Goal: Find contact information: Find contact information

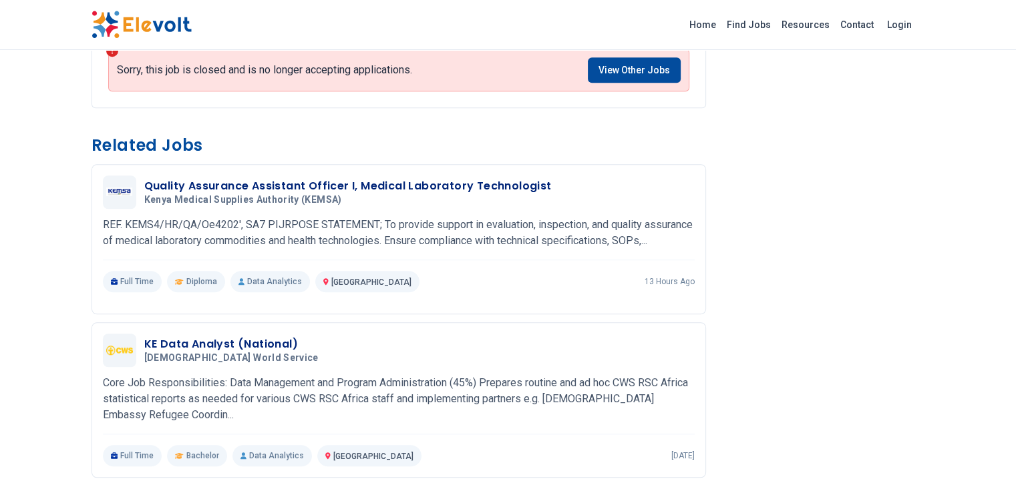
scroll to position [1078, 0]
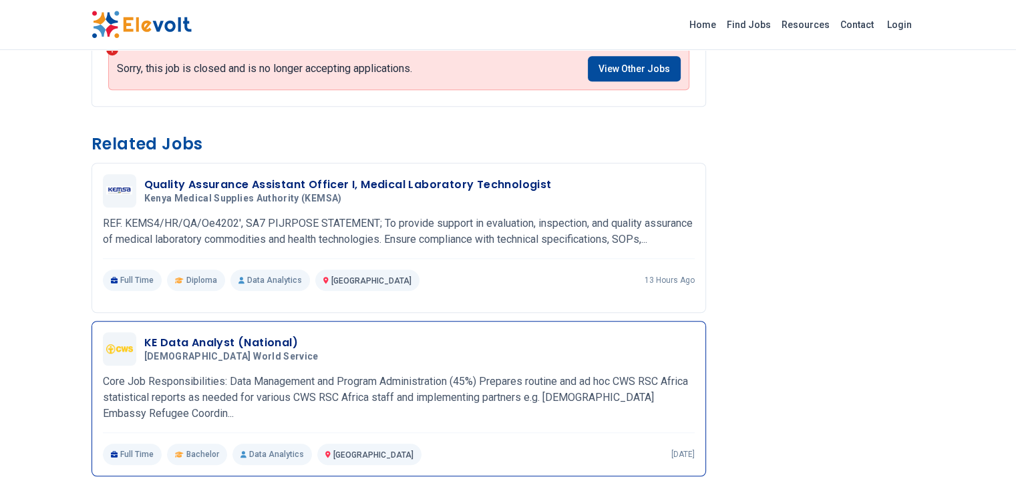
click at [144, 335] on h3 "KE Data Analyst (National)" at bounding box center [234, 343] width 180 height 16
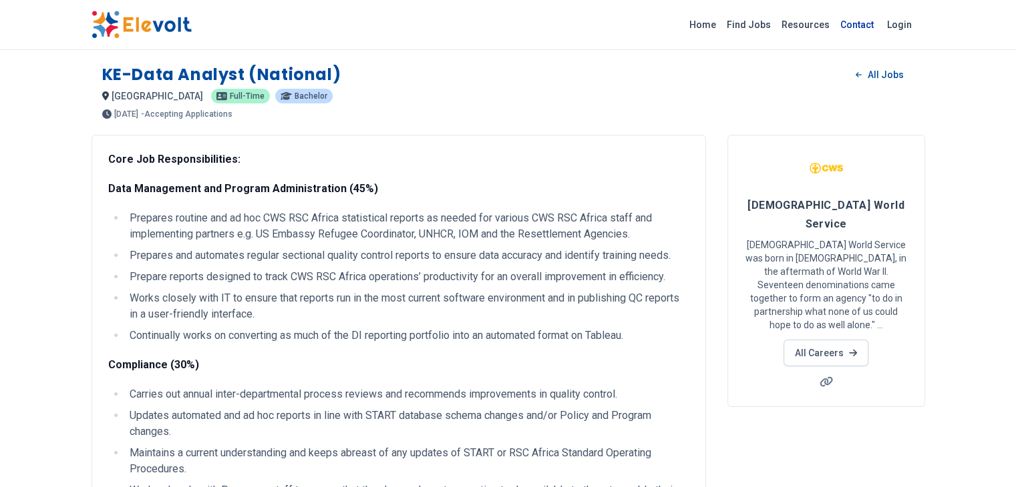
click at [879, 23] on link "Contact" at bounding box center [857, 24] width 44 height 21
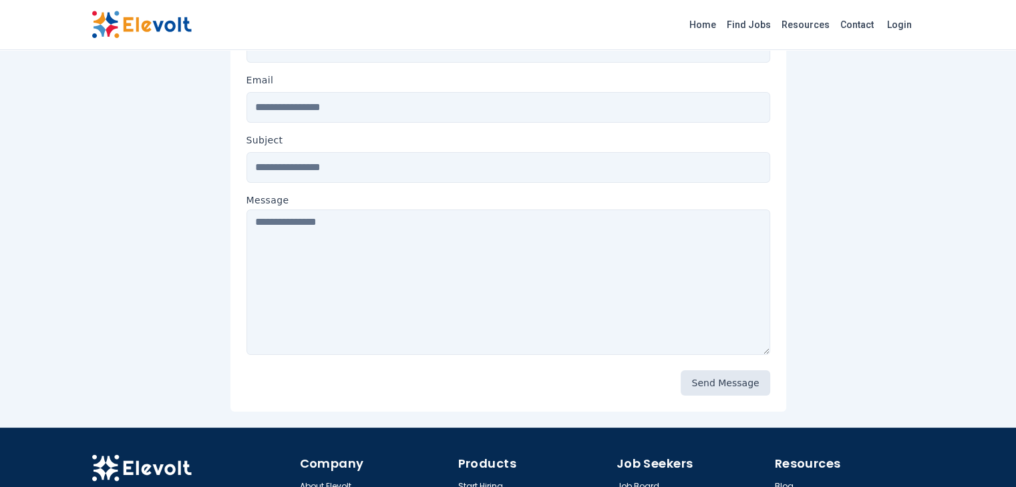
scroll to position [344, 0]
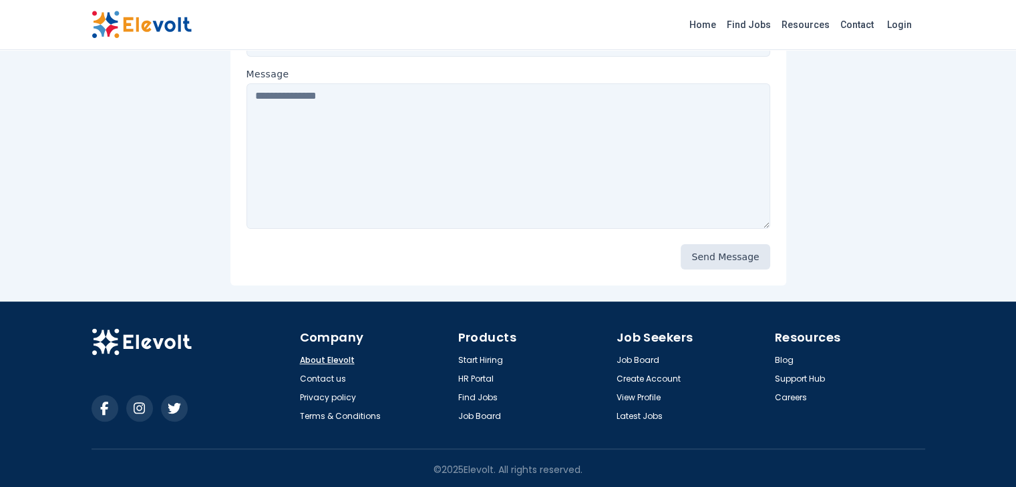
click at [300, 359] on link "About Elevolt" at bounding box center [327, 360] width 55 height 11
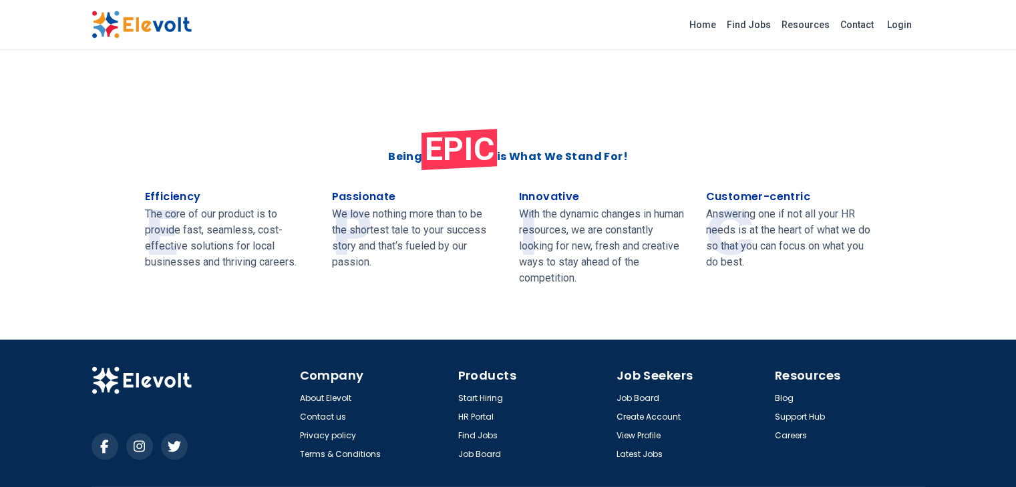
scroll to position [570, 0]
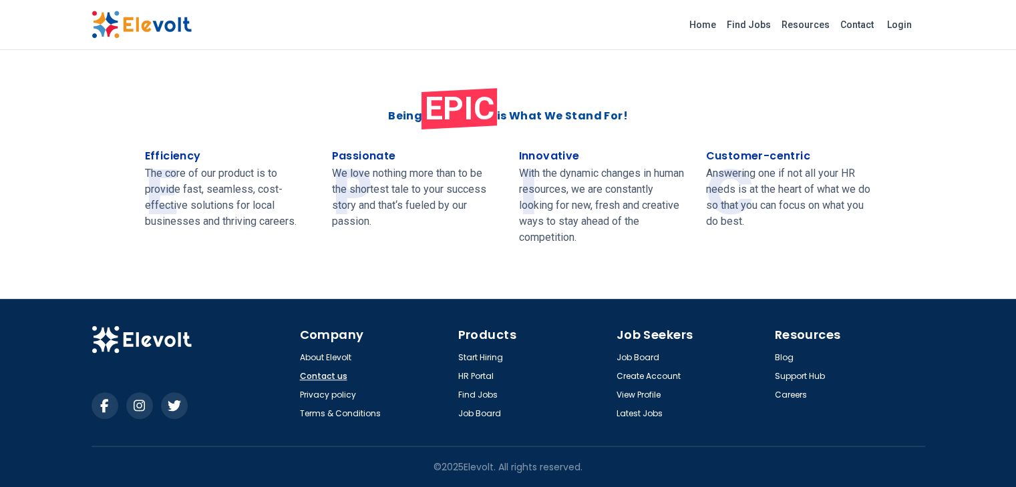
click at [300, 377] on link "Contact us" at bounding box center [323, 376] width 47 height 11
